Goal: Transaction & Acquisition: Purchase product/service

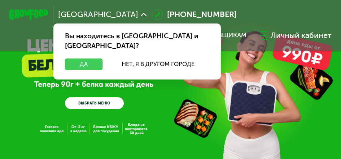
click at [79, 58] on button "Да" at bounding box center [84, 64] width 38 height 12
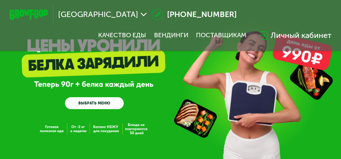
click at [100, 105] on link "ВЫБРАТЬ МЕНЮ" at bounding box center [94, 103] width 59 height 12
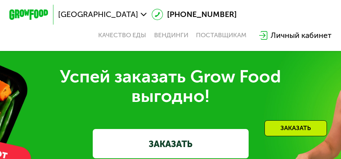
scroll to position [2772, 0]
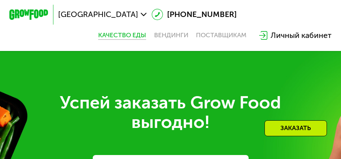
click at [120, 37] on link "Качество еды" at bounding box center [122, 35] width 48 height 8
click at [176, 37] on link "Вендинги" at bounding box center [171, 35] width 34 height 8
